Goal: Task Accomplishment & Management: Manage account settings

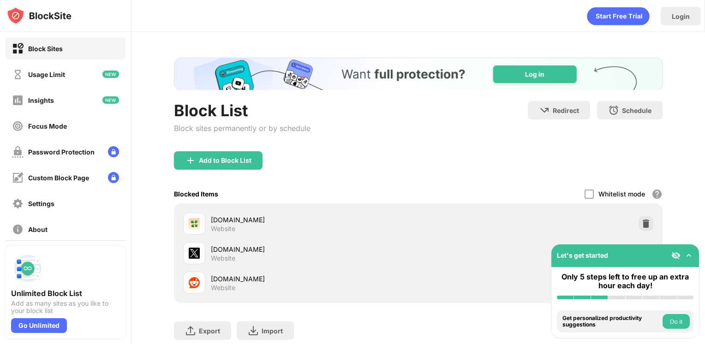
click at [363, 146] on div "Block List Block sites permanently or by schedule Redirect Choose a site to be …" at bounding box center [418, 126] width 489 height 50
click at [188, 24] on div "Login" at bounding box center [418, 14] width 573 height 28
click at [242, 215] on div "4chan.org" at bounding box center [315, 220] width 208 height 10
click at [639, 223] on div at bounding box center [646, 224] width 15 height 15
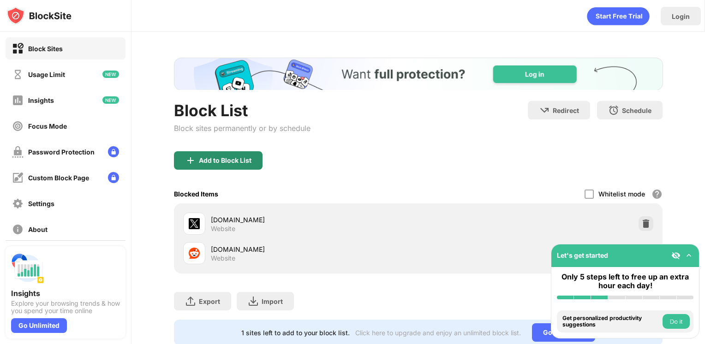
click at [260, 156] on div "Add to Block List" at bounding box center [218, 160] width 89 height 18
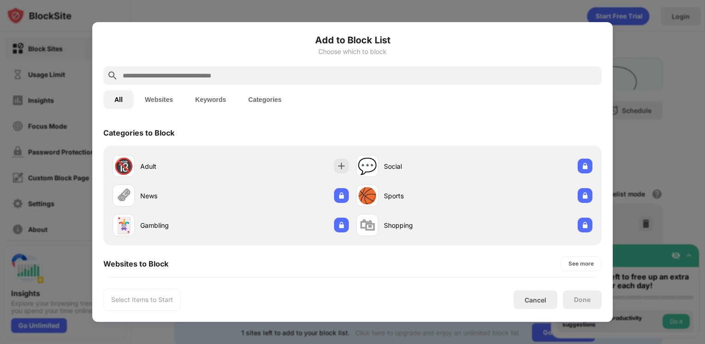
click at [246, 78] on input "text" at bounding box center [360, 75] width 476 height 11
paste input "**********"
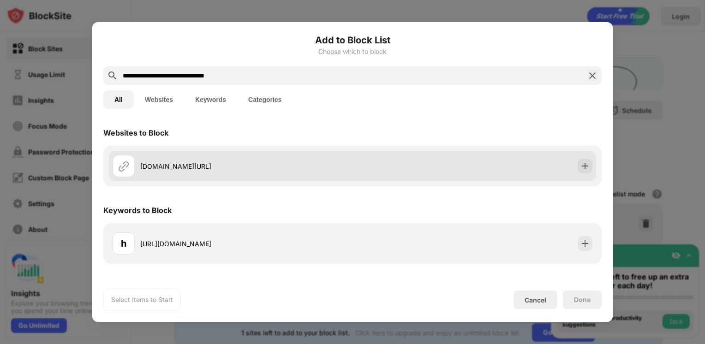
type input "**********"
click at [154, 170] on div "boards.4chan.org/tv/catalog" at bounding box center [246, 167] width 212 height 10
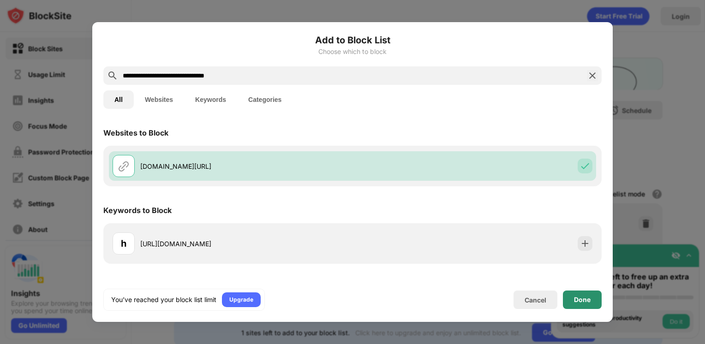
click at [583, 295] on div "Done" at bounding box center [582, 300] width 39 height 18
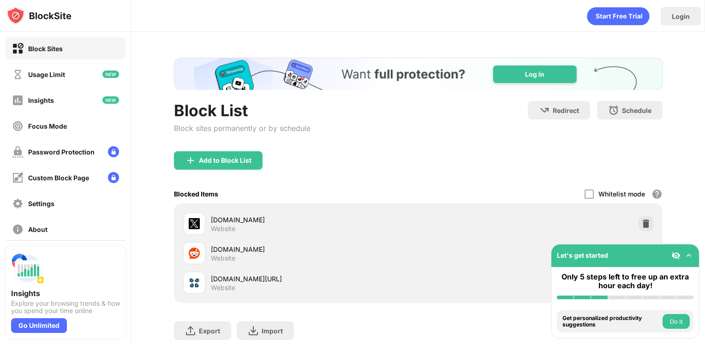
click at [374, 165] on div "Add to Block List" at bounding box center [418, 167] width 489 height 33
